Goal: Task Accomplishment & Management: Complete application form

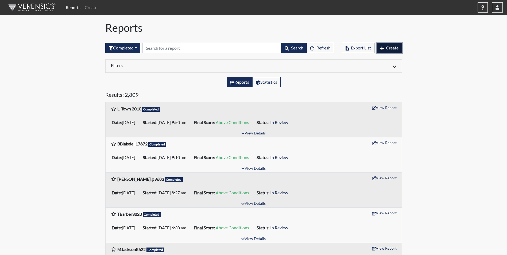
click at [389, 47] on span "Create" at bounding box center [392, 47] width 13 height 5
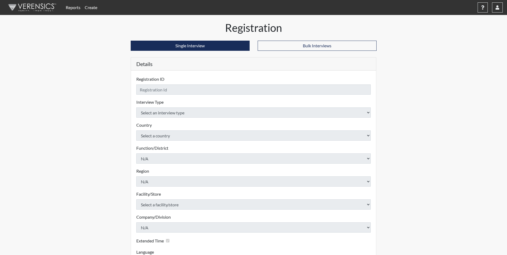
checkbox input "true"
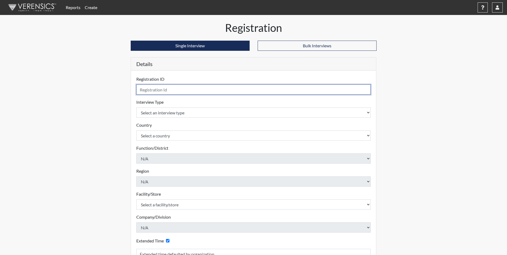
click at [162, 91] on input "text" at bounding box center [253, 89] width 234 height 10
type input "[PERSON_NAME] 7687"
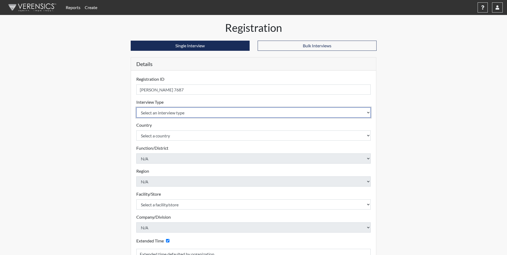
click at [173, 112] on select "Select an interview type Corrections Pre-Employment" at bounding box center [253, 112] width 234 height 10
select select "ff733e93-e1bf-11ea-9c9f-0eff0cf7eb8f"
click at [136, 107] on select "Select an interview type Corrections Pre-Employment" at bounding box center [253, 112] width 234 height 10
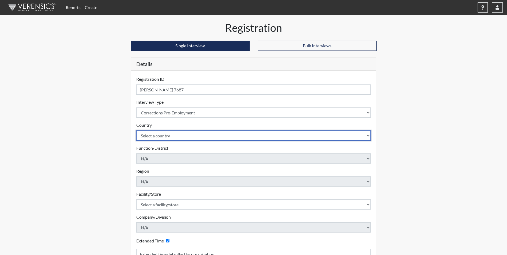
click at [173, 137] on select "Select a country [GEOGRAPHIC_DATA] [GEOGRAPHIC_DATA]" at bounding box center [253, 135] width 234 height 10
select select "united-states-of-[GEOGRAPHIC_DATA]"
click at [136, 130] on select "Select a country [GEOGRAPHIC_DATA] [GEOGRAPHIC_DATA]" at bounding box center [253, 135] width 234 height 10
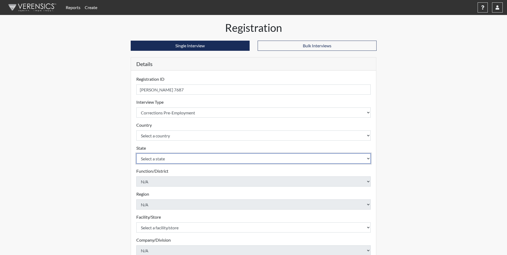
click at [175, 156] on select "Select a state [US_STATE] [US_STATE] [US_STATE] [US_STATE] [US_STATE] [US_STATE…" at bounding box center [253, 158] width 234 height 10
select select "SC"
click at [136, 153] on select "Select a state [US_STATE] [US_STATE] [US_STATE] [US_STATE] [US_STATE] [US_STATE…" at bounding box center [253, 158] width 234 height 10
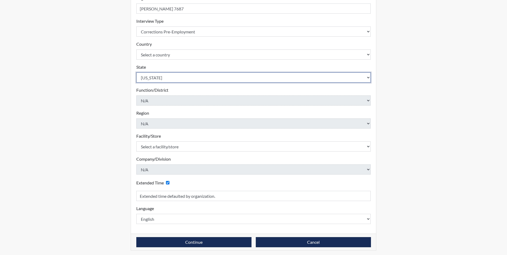
scroll to position [83, 0]
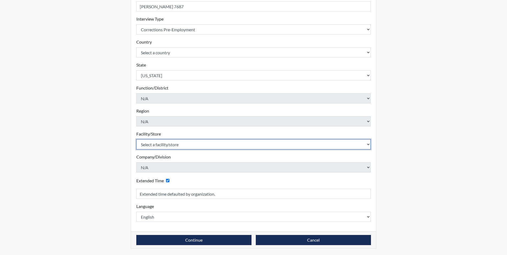
click at [176, 145] on select "Select a facility/store [GEOGRAPHIC_DATA] CI Broad River CI [PERSON_NAME] CI Di…" at bounding box center [253, 144] width 234 height 10
select select "0d391a50-d13c-4c4c-9d7e-c8b7519baf63"
click at [136, 139] on select "Select a facility/store [GEOGRAPHIC_DATA] CI Broad River CI [PERSON_NAME] CI Di…" at bounding box center [253, 144] width 234 height 10
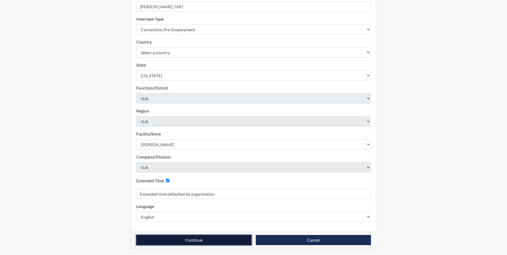
click at [210, 241] on button "Continue" at bounding box center [193, 240] width 115 height 10
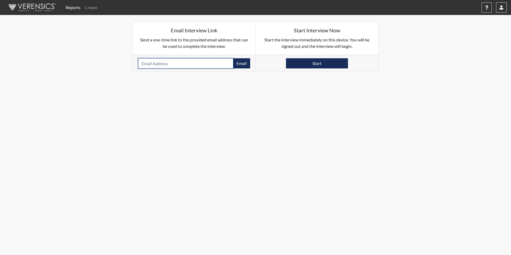
click at [154, 64] on input "email" at bounding box center [185, 63] width 95 height 10
paste input "[EMAIL_ADDRESS][DOMAIN_NAME]"
type input "[EMAIL_ADDRESS][DOMAIN_NAME]"
click at [238, 64] on button "Email" at bounding box center [241, 63] width 17 height 10
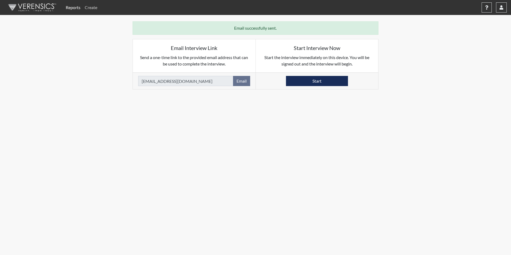
click at [93, 9] on link "Create" at bounding box center [91, 7] width 17 height 11
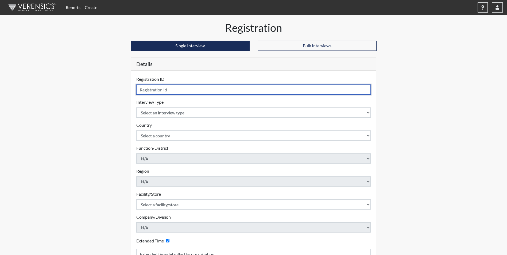
click at [161, 87] on input "text" at bounding box center [253, 89] width 234 height 10
type input "[PERSON_NAME] 7870"
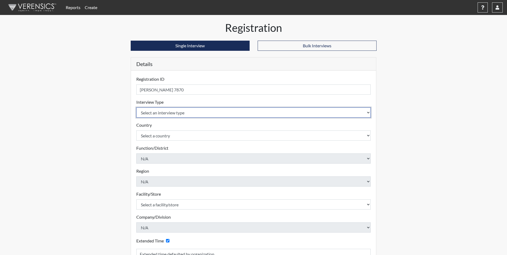
click at [152, 114] on select "Select an interview type Corrections Pre-Employment" at bounding box center [253, 112] width 234 height 10
select select "ff733e93-e1bf-11ea-9c9f-0eff0cf7eb8f"
click at [136, 107] on select "Select an interview type Corrections Pre-Employment" at bounding box center [253, 112] width 234 height 10
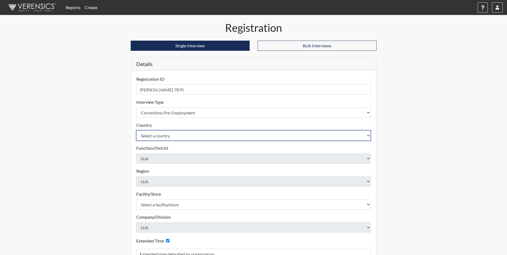
click at [163, 135] on select "Select a country [GEOGRAPHIC_DATA] [GEOGRAPHIC_DATA]" at bounding box center [253, 135] width 234 height 10
select select "united-states-of-[GEOGRAPHIC_DATA]"
click at [136, 130] on select "Select a country [GEOGRAPHIC_DATA] [GEOGRAPHIC_DATA]" at bounding box center [253, 135] width 234 height 10
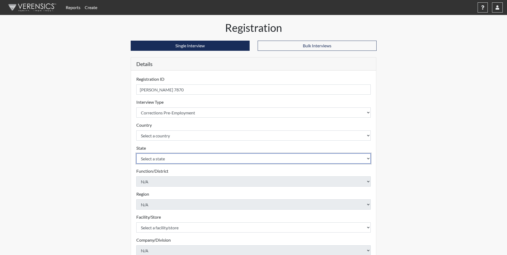
click at [167, 161] on select "Select a state [US_STATE] [US_STATE] [US_STATE] [US_STATE] [US_STATE] [US_STATE…" at bounding box center [253, 158] width 234 height 10
select select "SC"
click at [136, 153] on select "Select a state [US_STATE] [US_STATE] [US_STATE] [US_STATE] [US_STATE] [US_STATE…" at bounding box center [253, 158] width 234 height 10
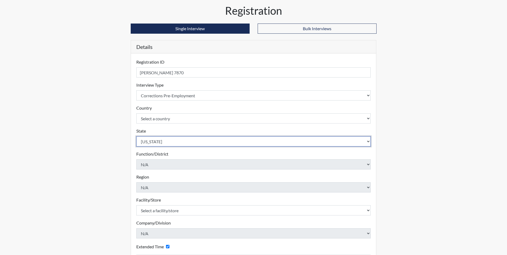
scroll to position [53, 0]
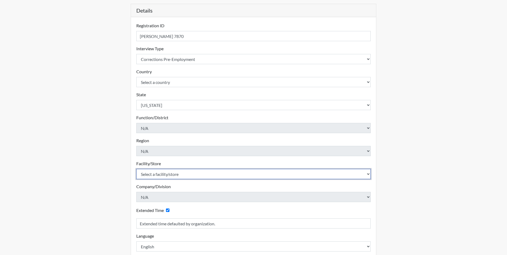
click at [162, 175] on select "Select a facility/store [GEOGRAPHIC_DATA] CI Broad River CI [PERSON_NAME] CI Di…" at bounding box center [253, 174] width 234 height 10
select select "24c90fbc-4ec2-4c5b-8738-b7d1dd61cd56"
click at [136, 169] on select "Select a facility/store [GEOGRAPHIC_DATA] CI Broad River CI [PERSON_NAME] CI Di…" at bounding box center [253, 174] width 234 height 10
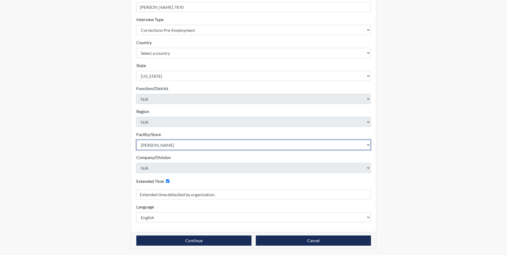
scroll to position [83, 0]
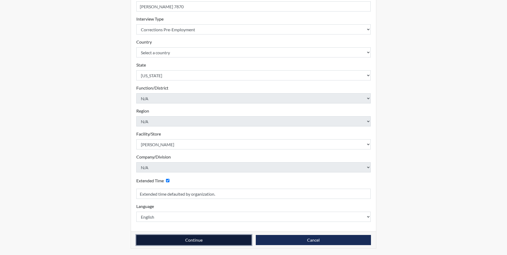
click at [185, 237] on button "Continue" at bounding box center [193, 240] width 115 height 10
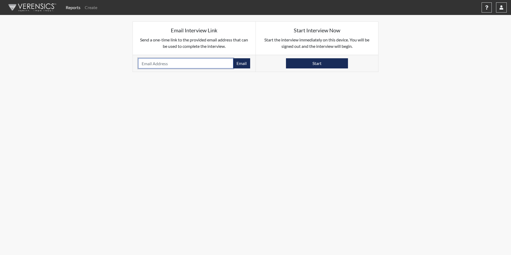
click at [152, 63] on input "email" at bounding box center [185, 63] width 95 height 10
paste input "[PERSON_NAME][EMAIL_ADDRESS][DOMAIN_NAME]"
type input "[PERSON_NAME][EMAIL_ADDRESS][DOMAIN_NAME]"
click at [241, 65] on button "Email" at bounding box center [241, 63] width 17 height 10
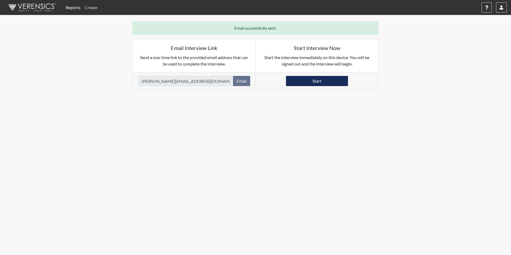
click at [92, 7] on link "Create" at bounding box center [91, 7] width 17 height 11
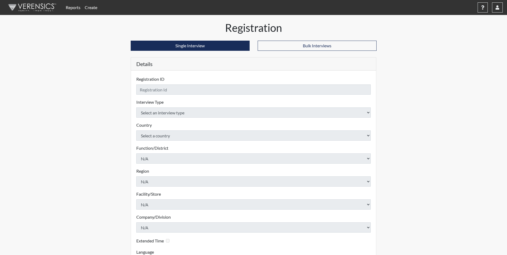
checkbox input "true"
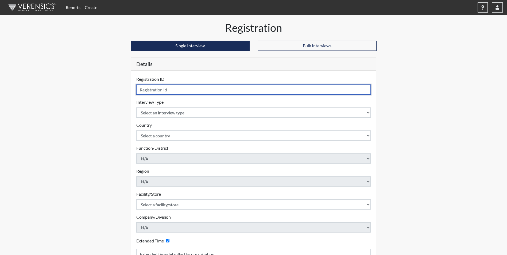
click at [163, 88] on input "text" at bounding box center [253, 89] width 234 height 10
type input "[PERSON_NAME] 6623"
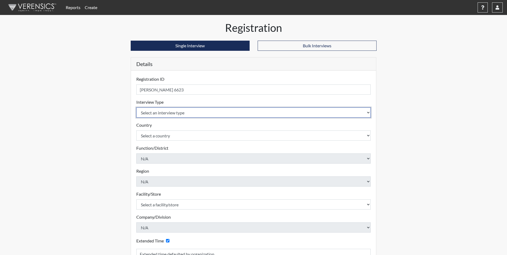
click at [171, 115] on select "Select an interview type Corrections Pre-Employment" at bounding box center [253, 112] width 234 height 10
select select "ff733e93-e1bf-11ea-9c9f-0eff0cf7eb8f"
click at [136, 107] on select "Select an interview type Corrections Pre-Employment" at bounding box center [253, 112] width 234 height 10
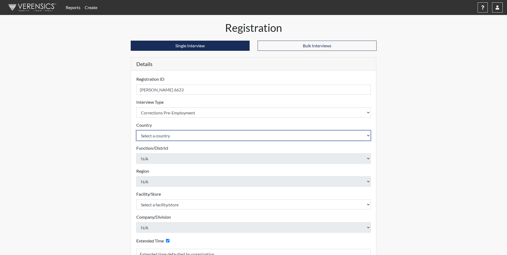
click at [168, 134] on select "Select a country [GEOGRAPHIC_DATA] [GEOGRAPHIC_DATA]" at bounding box center [253, 135] width 234 height 10
select select "united-states-of-[GEOGRAPHIC_DATA]"
click at [136, 130] on select "Select a country [GEOGRAPHIC_DATA] [GEOGRAPHIC_DATA]" at bounding box center [253, 135] width 234 height 10
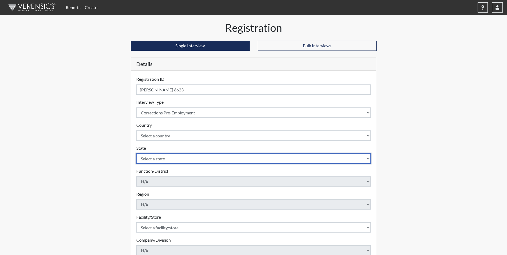
drag, startPoint x: 167, startPoint y: 158, endPoint x: 166, endPoint y: 162, distance: 3.3
click at [167, 158] on select "Select a state [US_STATE] [US_STATE] [US_STATE] [US_STATE] [US_STATE] [US_STATE…" at bounding box center [253, 158] width 234 height 10
select select "SC"
click at [136, 153] on select "Select a state [US_STATE] [US_STATE] [US_STATE] [US_STATE] [US_STATE] [US_STATE…" at bounding box center [253, 158] width 234 height 10
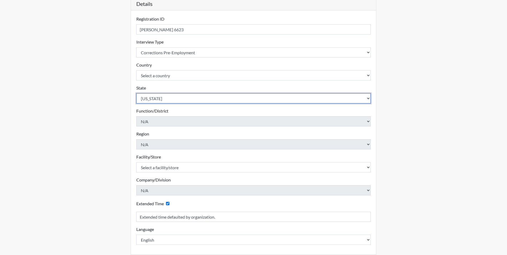
scroll to position [80, 0]
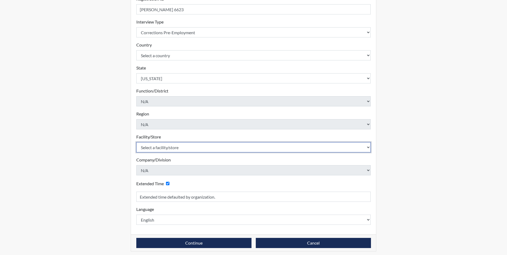
click at [161, 147] on select "Select a facility/store [GEOGRAPHIC_DATA] CI Broad River CI [PERSON_NAME] CI Di…" at bounding box center [253, 147] width 234 height 10
select select "24c90fbc-4ec2-4c5b-8738-b7d1dd61cd56"
click at [136, 142] on select "Select a facility/store [GEOGRAPHIC_DATA] CI Broad River CI [PERSON_NAME] CI Di…" at bounding box center [253, 147] width 234 height 10
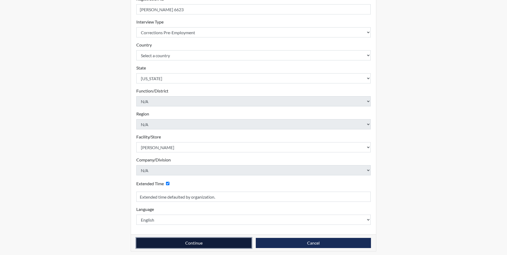
click at [181, 240] on button "Continue" at bounding box center [193, 243] width 115 height 10
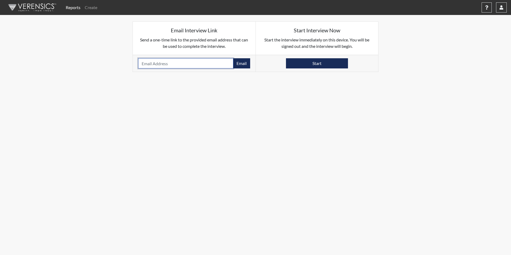
click at [153, 62] on input "email" at bounding box center [185, 63] width 95 height 10
paste input "[PERSON_NAME][EMAIL_ADDRESS][DOMAIN_NAME]"
type input "[PERSON_NAME][EMAIL_ADDRESS][DOMAIN_NAME]"
click at [241, 62] on button "Email" at bounding box center [241, 63] width 17 height 10
